Goal: Use online tool/utility: Utilize a website feature to perform a specific function

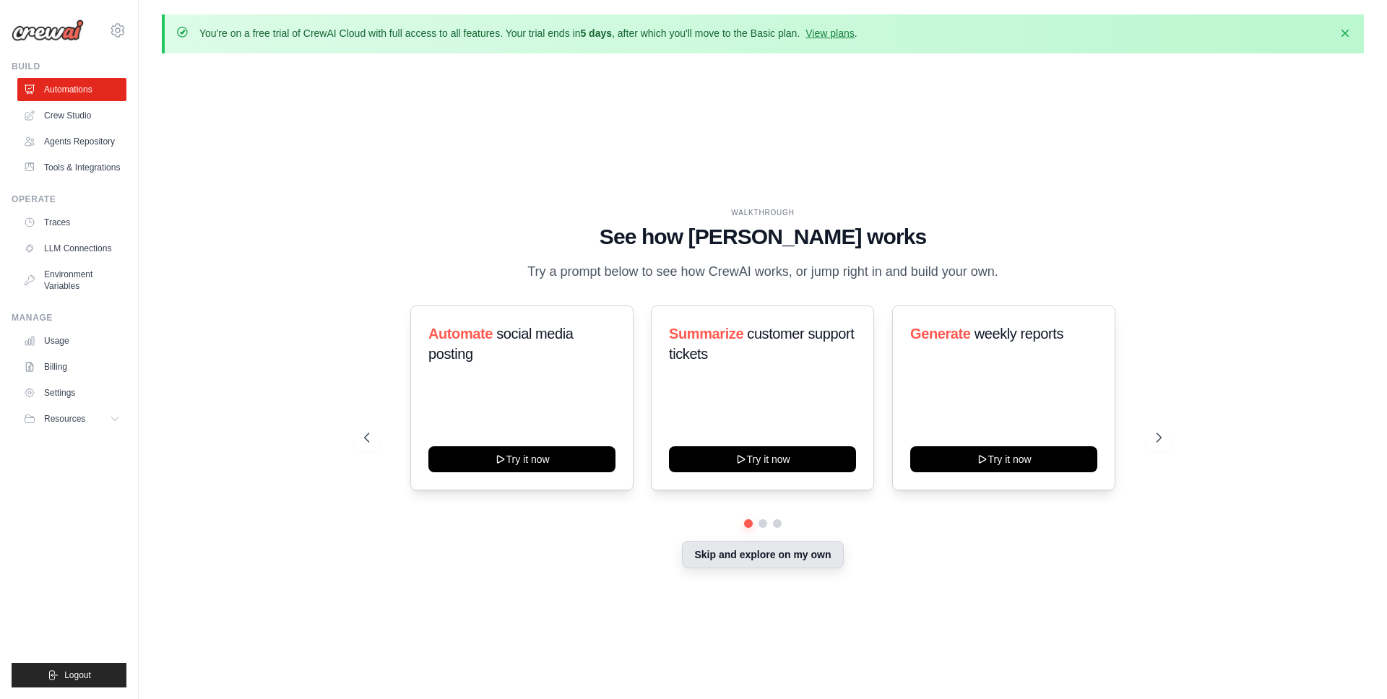
click at [715, 553] on button "Skip and explore on my own" at bounding box center [762, 554] width 161 height 27
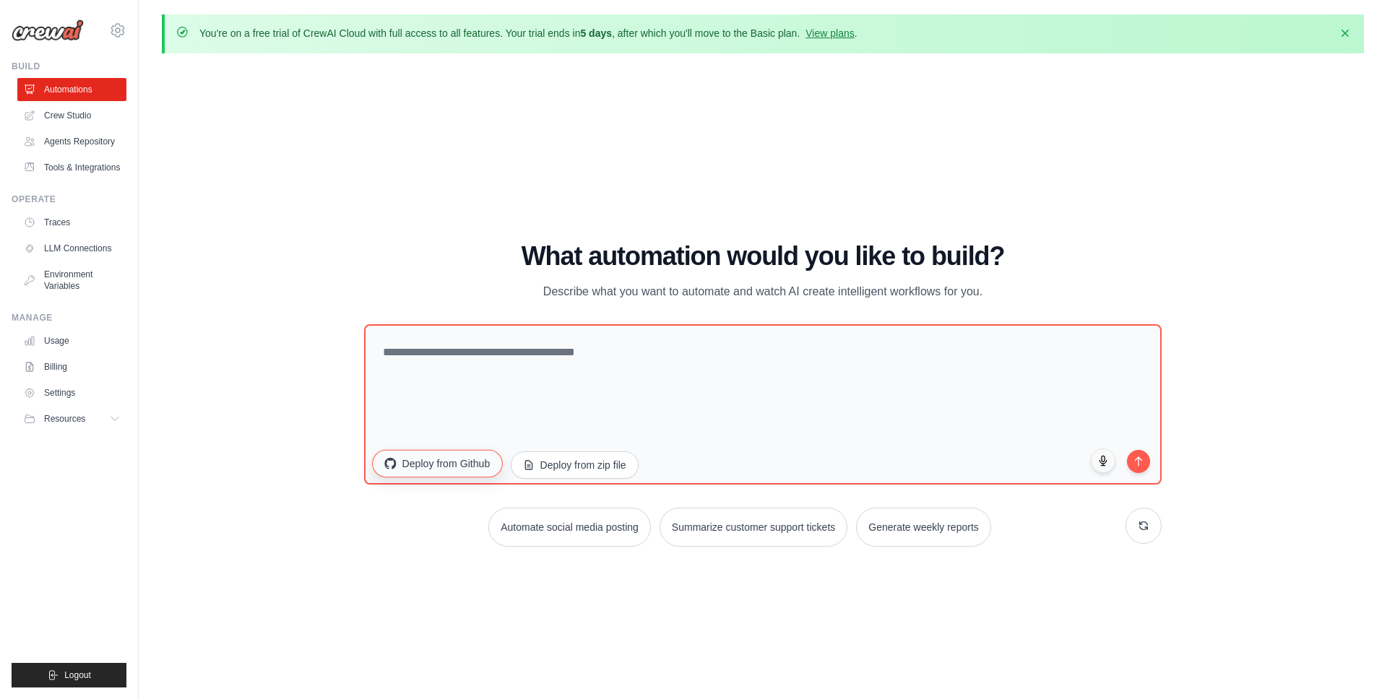
click at [455, 462] on button "Deploy from Github" at bounding box center [437, 463] width 130 height 27
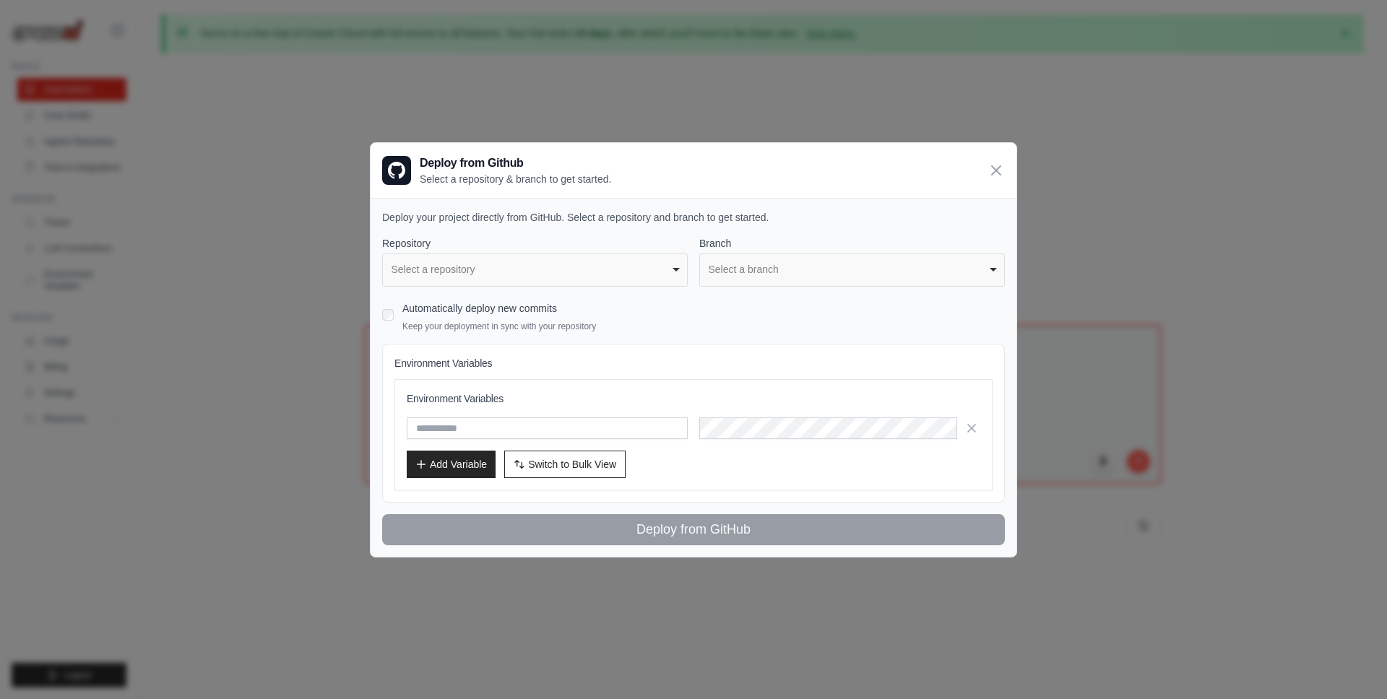
click at [454, 268] on div "Select a repository" at bounding box center [531, 269] width 279 height 15
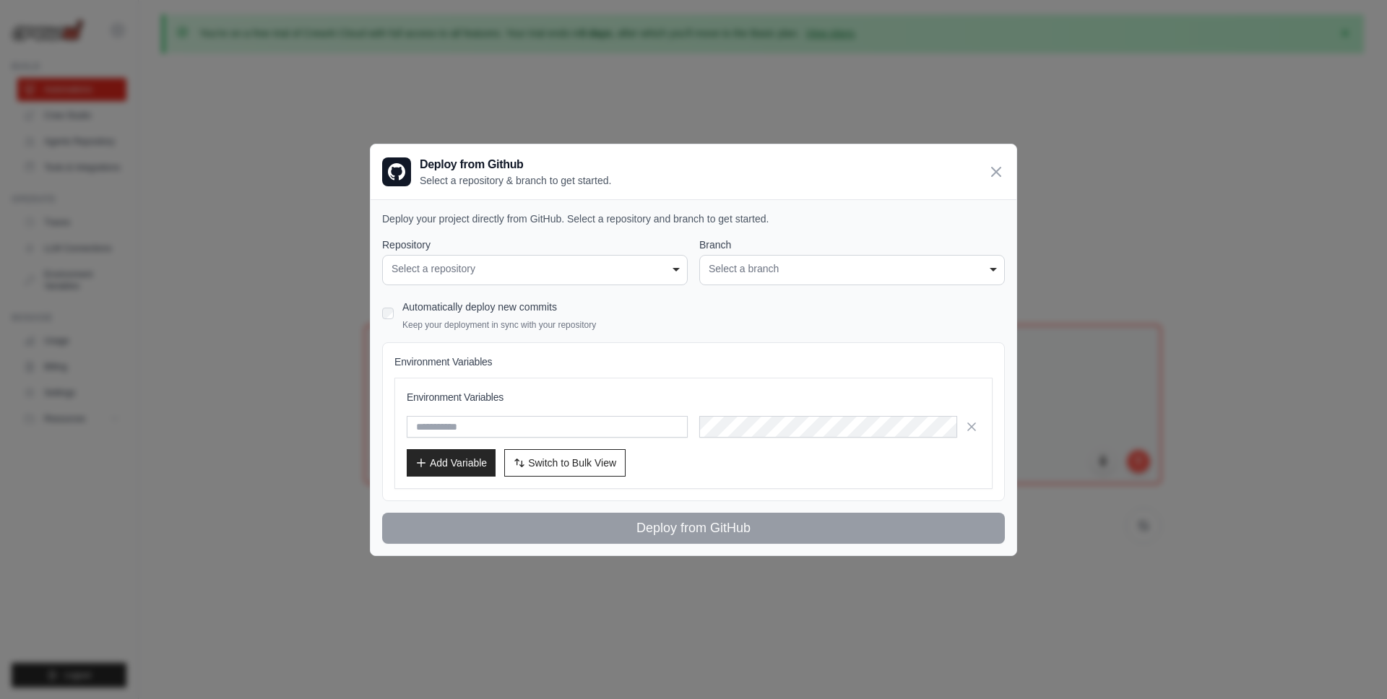
click at [454, 268] on div "Select a repository" at bounding box center [535, 269] width 287 height 15
click at [664, 274] on div "Select a repository" at bounding box center [535, 269] width 287 height 15
click at [832, 264] on div "Select a branch" at bounding box center [852, 269] width 287 height 15
click at [1000, 179] on icon at bounding box center [996, 171] width 17 height 17
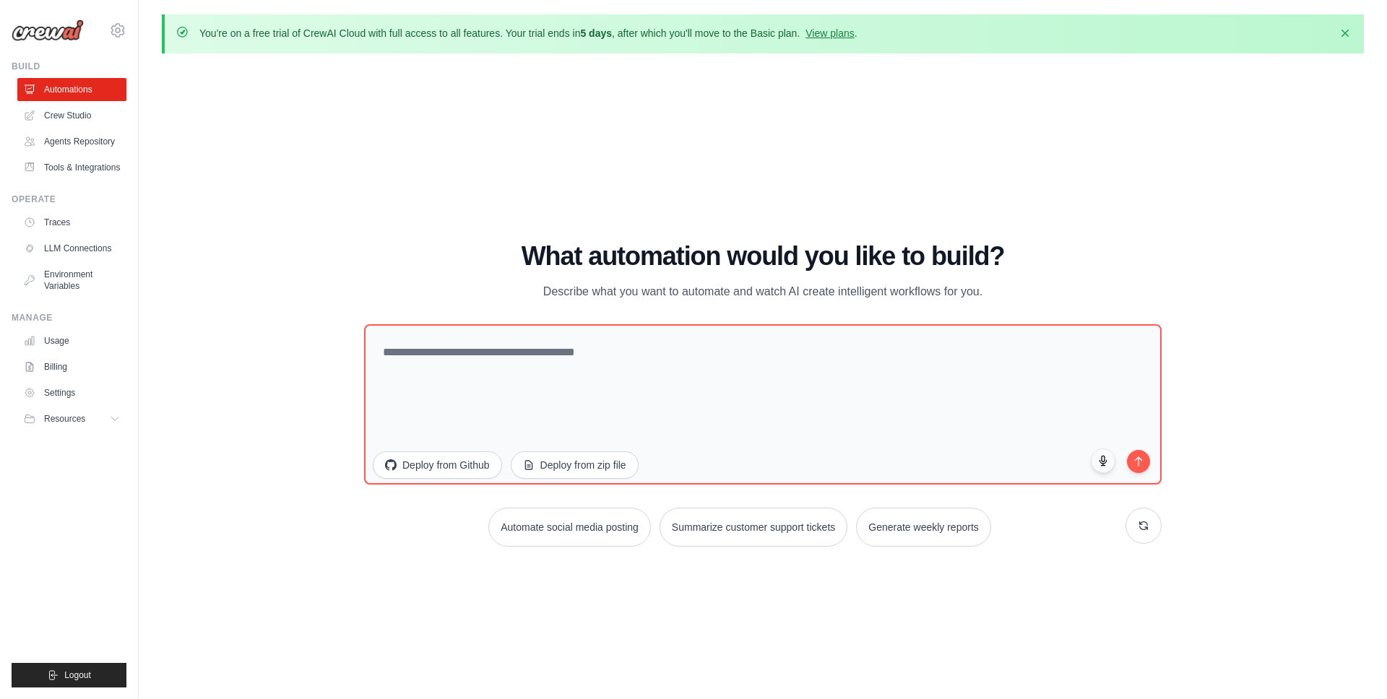
click at [289, 546] on div "WALKTHROUGH See how [PERSON_NAME] works Try a prompt below to see how [PERSON_N…" at bounding box center [763, 400] width 1202 height 670
